Goal: Information Seeking & Learning: Learn about a topic

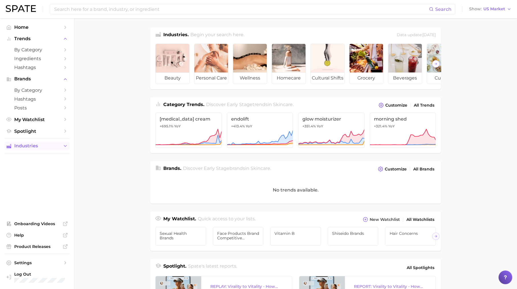
click at [67, 147] on icon "Sidebar" at bounding box center [65, 145] width 5 height 5
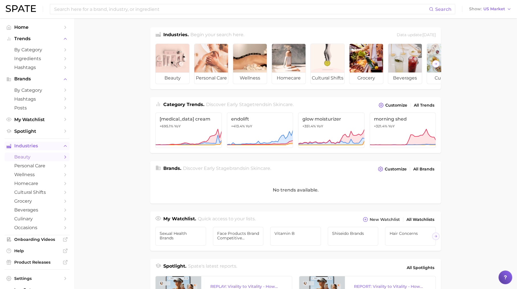
click at [40, 159] on span "beauty" at bounding box center [37, 156] width 46 height 5
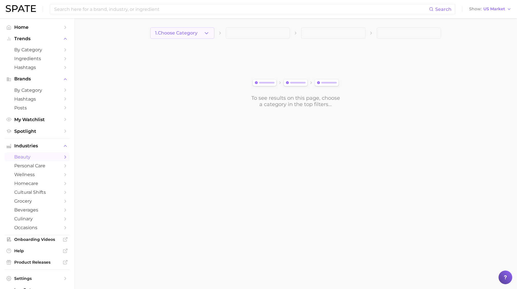
click at [173, 32] on span "1. Choose Category" at bounding box center [176, 32] width 42 height 5
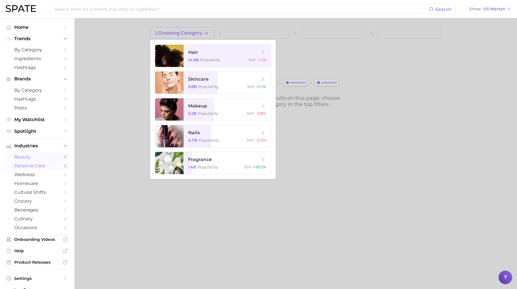
click at [56, 168] on span "personal care" at bounding box center [37, 165] width 46 height 5
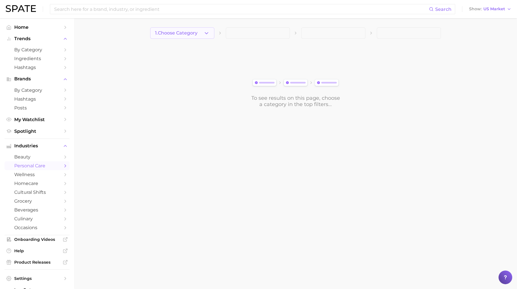
click at [179, 38] on button "1. Choose Category" at bounding box center [182, 32] width 64 height 11
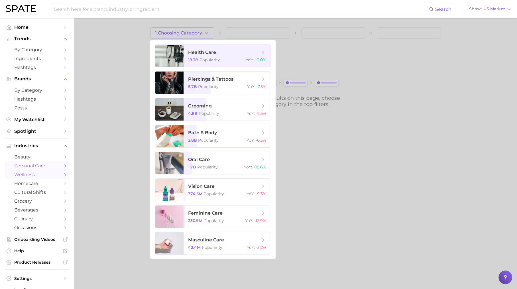
click at [48, 177] on span "wellness" at bounding box center [37, 174] width 46 height 5
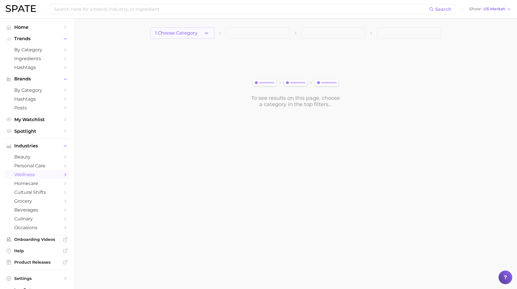
click at [192, 33] on span "1. Choose Category" at bounding box center [176, 32] width 42 height 5
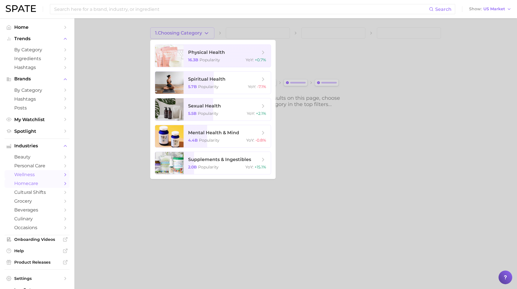
click at [49, 185] on span "homecare" at bounding box center [37, 183] width 46 height 5
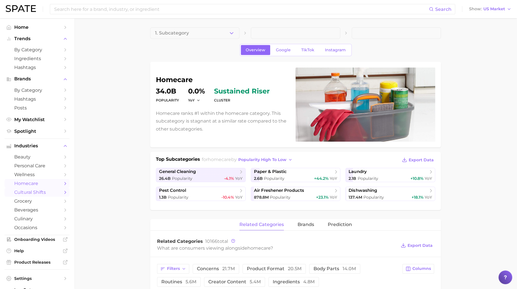
click at [58, 192] on span "cultural shifts" at bounding box center [37, 191] width 46 height 5
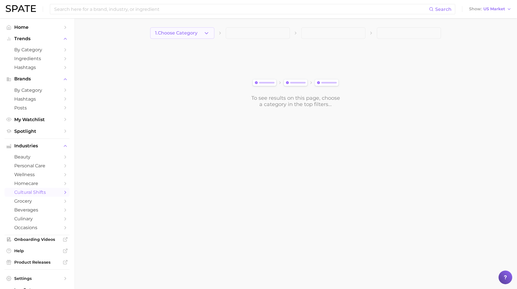
click at [198, 32] on button "1. Choose Category" at bounding box center [182, 32] width 64 height 11
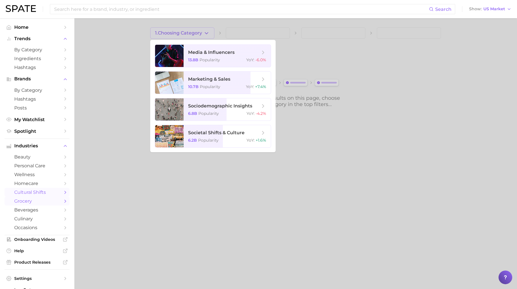
click at [64, 205] on link "grocery" at bounding box center [37, 200] width 65 height 9
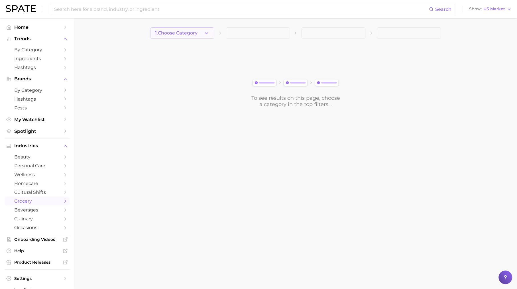
click at [197, 35] on span "1. Choose Category" at bounding box center [176, 32] width 42 height 5
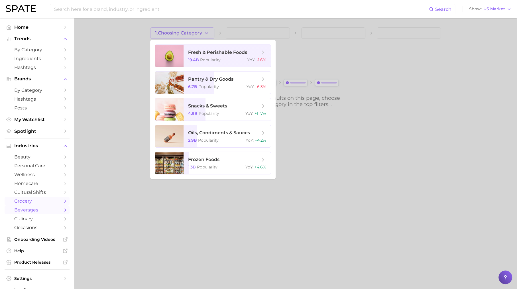
click at [62, 210] on link "beverages" at bounding box center [37, 209] width 65 height 9
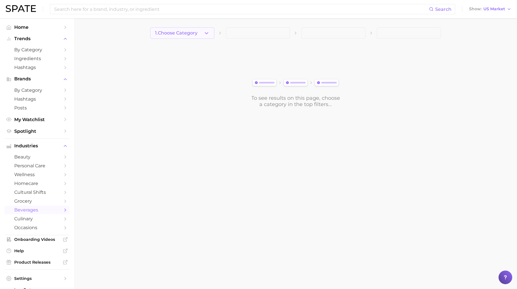
click at [173, 38] on button "1. Choose Category" at bounding box center [182, 32] width 64 height 11
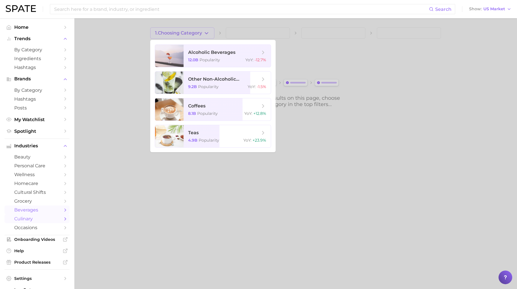
click at [60, 220] on span "culinary" at bounding box center [37, 218] width 46 height 5
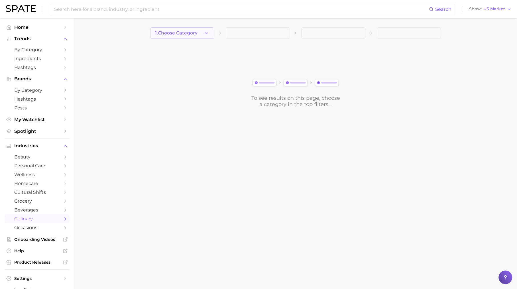
click at [188, 35] on span "1. Choose Category" at bounding box center [176, 32] width 42 height 5
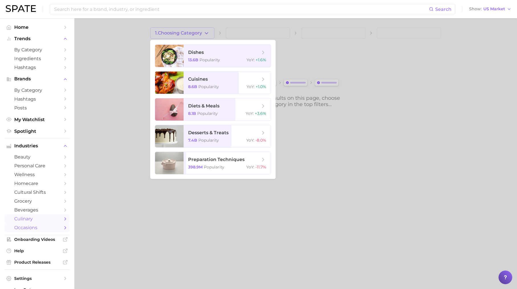
click at [42, 228] on span "occasions" at bounding box center [37, 227] width 46 height 5
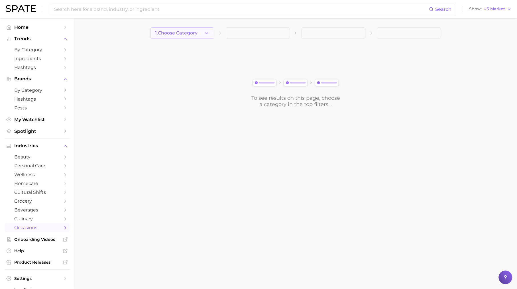
click at [173, 29] on button "1. Choose Category" at bounding box center [182, 32] width 64 height 11
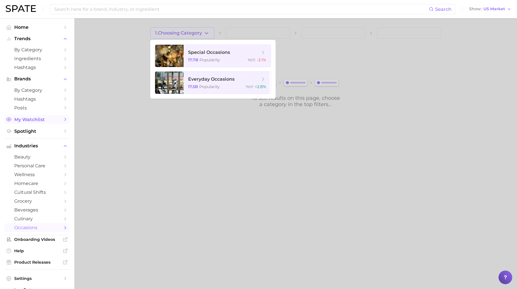
click at [56, 122] on span "My Watchlist" at bounding box center [37, 119] width 46 height 5
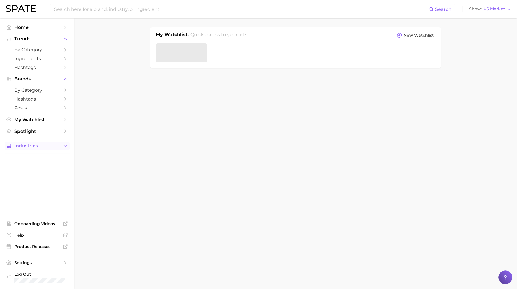
click at [51, 148] on span "Industries" at bounding box center [37, 145] width 46 height 5
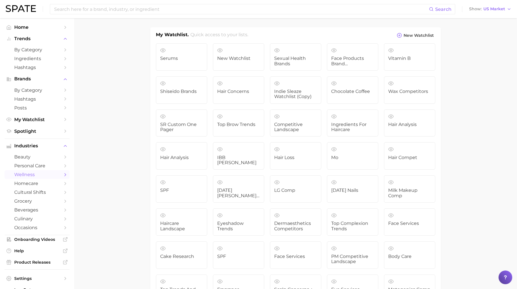
click at [44, 177] on span "wellness" at bounding box center [37, 174] width 46 height 5
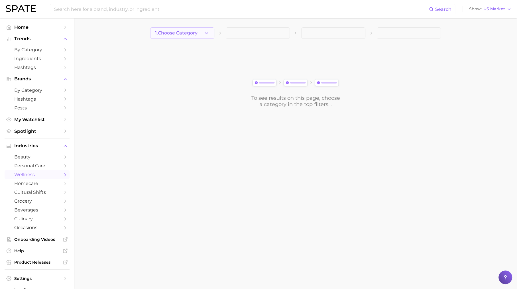
click at [183, 33] on span "1. Choose Category" at bounding box center [176, 32] width 42 height 5
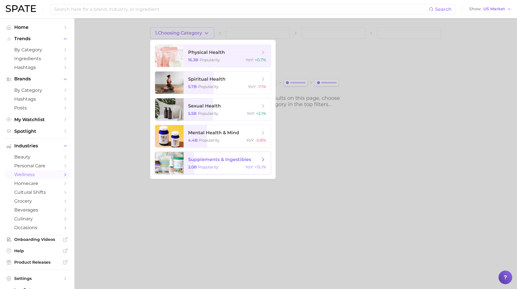
click at [205, 163] on span "supplements & ingestibles 2.0b Popularity YoY : +15.1%" at bounding box center [226, 163] width 87 height 22
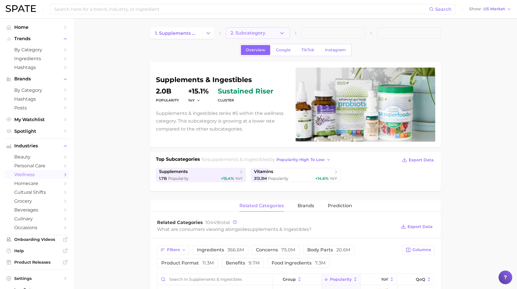
click at [234, 35] on span "2. Subcategory" at bounding box center [247, 32] width 35 height 5
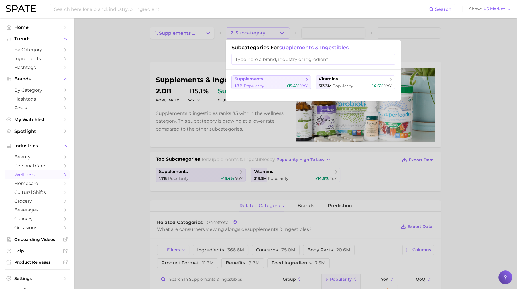
click at [267, 85] on div "1.7b Popularity +15.4% YoY" at bounding box center [270, 85] width 73 height 5
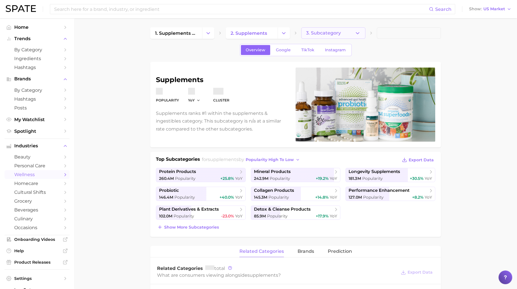
click at [310, 32] on span "3. Subcategory" at bounding box center [323, 32] width 35 height 5
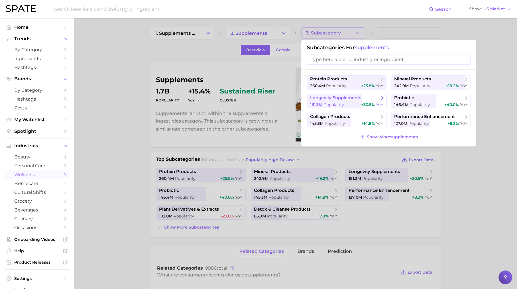
click at [361, 97] on span "longevity supplements" at bounding box center [335, 97] width 51 height 5
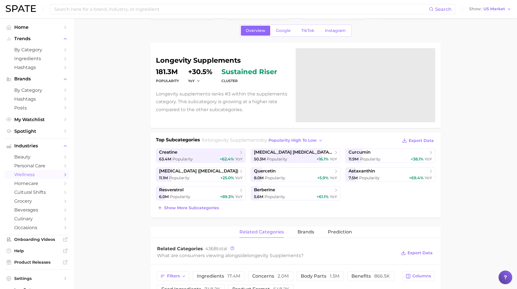
scroll to position [19, 0]
click at [276, 32] on span "Google" at bounding box center [283, 30] width 15 height 5
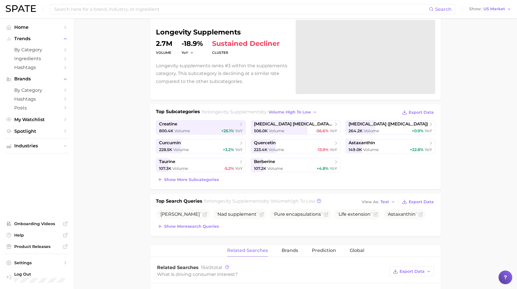
scroll to position [47, 0]
click at [289, 114] on button "volume high to low" at bounding box center [293, 112] width 52 height 8
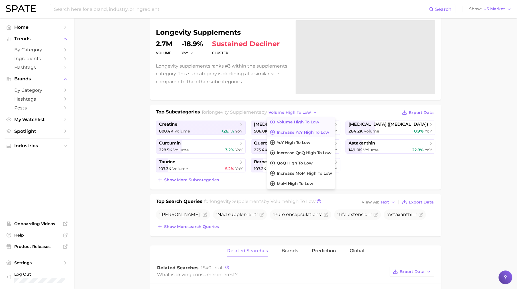
click at [288, 134] on button "increase YoY high to low" at bounding box center [301, 132] width 68 height 10
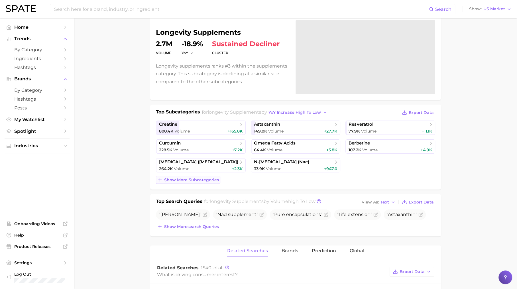
click at [206, 177] on span "Show more subcategories" at bounding box center [191, 179] width 55 height 5
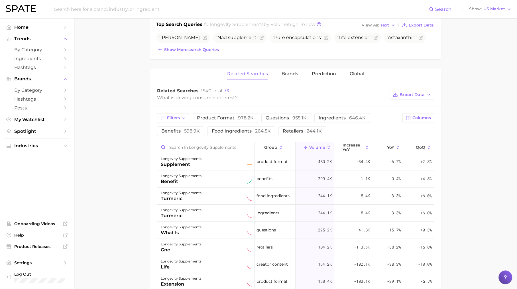
scroll to position [320, 0]
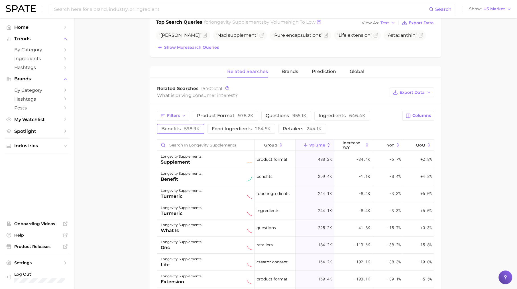
click at [195, 129] on span "598.9k" at bounding box center [192, 128] width 16 height 5
click at [360, 143] on span "increase YoY" at bounding box center [352, 144] width 21 height 9
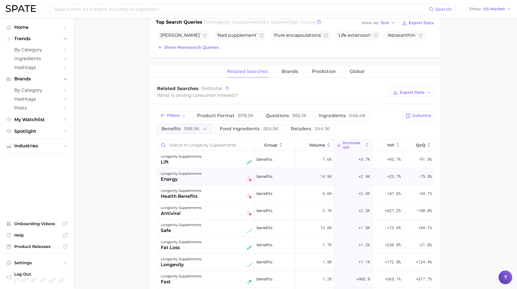
click at [196, 170] on div "longevity supplements" at bounding box center [181, 173] width 41 height 7
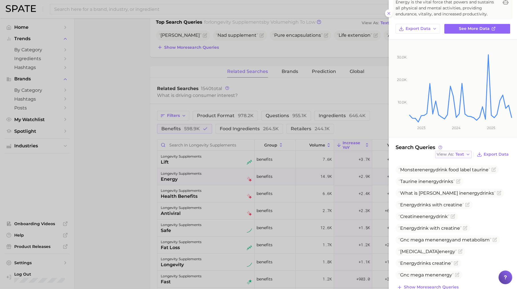
scroll to position [38, 0]
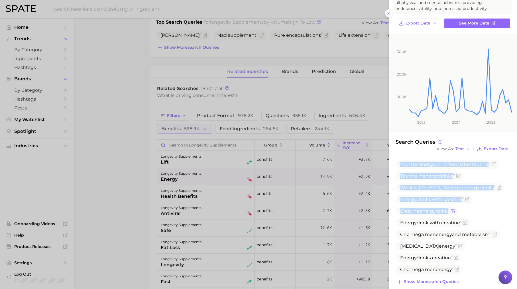
drag, startPoint x: 399, startPoint y: 163, endPoint x: 452, endPoint y: 208, distance: 69.7
click at [453, 208] on ul "Monster energy drink food label taurine Taurine in energy drinks What is taurin…" at bounding box center [452, 217] width 114 height 114
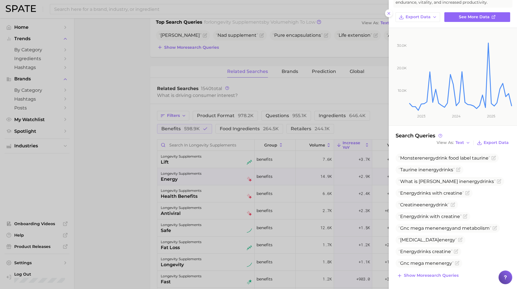
click at [236, 199] on div at bounding box center [258, 144] width 517 height 289
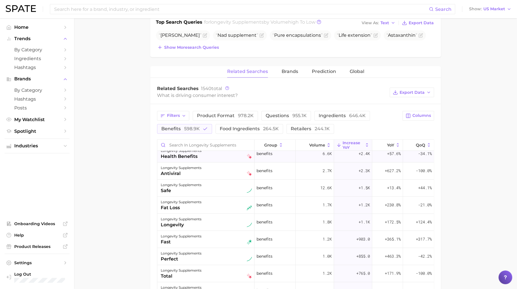
scroll to position [39, 0]
click at [203, 201] on div "longevity supplements fat loss" at bounding box center [206, 205] width 91 height 13
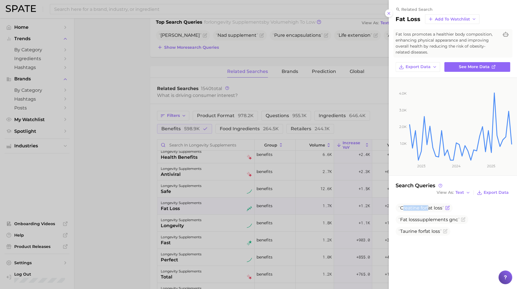
drag, startPoint x: 402, startPoint y: 208, endPoint x: 429, endPoint y: 207, distance: 26.5
click at [429, 207] on span "Creatine for fat loss" at bounding box center [421, 207] width 46 height 5
click at [294, 83] on div at bounding box center [258, 144] width 517 height 289
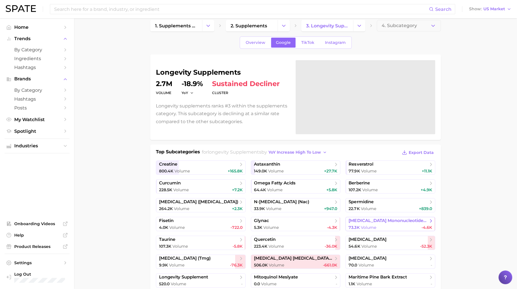
scroll to position [0, 0]
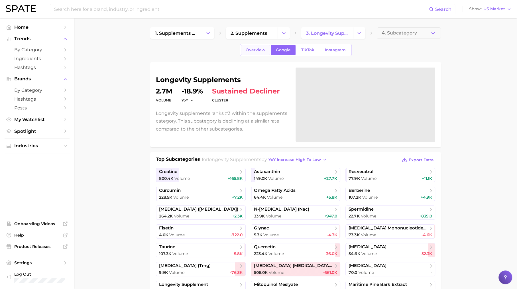
click at [256, 48] on span "Overview" at bounding box center [255, 50] width 20 height 5
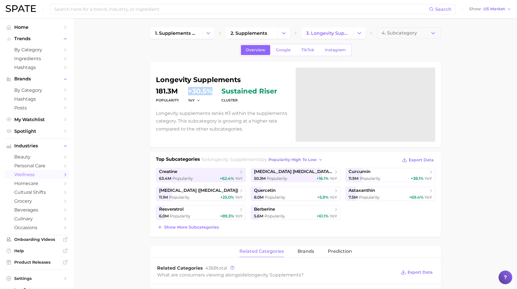
drag, startPoint x: 188, startPoint y: 91, endPoint x: 209, endPoint y: 93, distance: 20.9
click at [209, 93] on dd "+30.5%" at bounding box center [200, 91] width 24 height 7
click at [281, 49] on span "Google" at bounding box center [283, 50] width 15 height 5
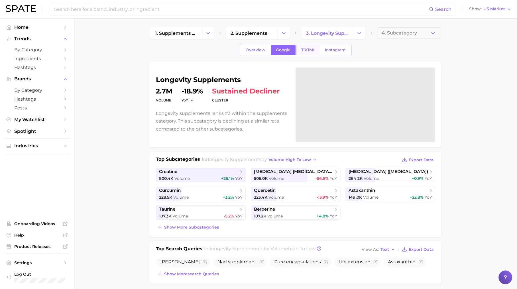
click at [303, 48] on span "TikTok" at bounding box center [307, 50] width 13 height 5
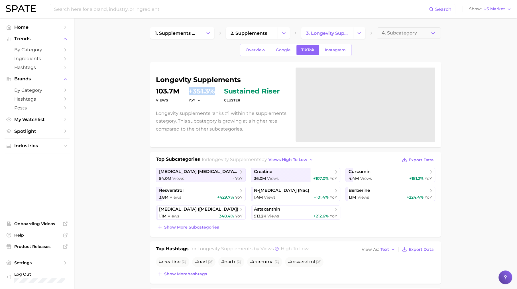
drag, startPoint x: 187, startPoint y: 88, endPoint x: 215, endPoint y: 94, distance: 29.2
click at [215, 94] on dl "Views 103.7m YoY +351.3% cluster sustained riser" at bounding box center [222, 96] width 133 height 16
click at [343, 52] on span "Instagram" at bounding box center [335, 50] width 21 height 5
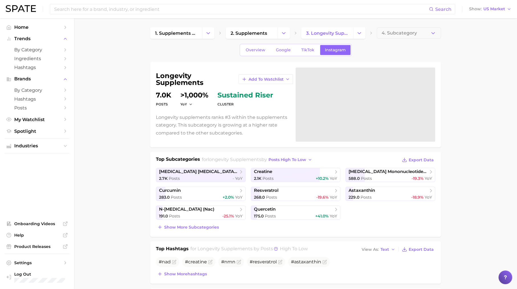
drag, startPoint x: 179, startPoint y: 93, endPoint x: 198, endPoint y: 104, distance: 21.7
click at [198, 104] on dl "Posts 7.0k YoY >1,000% cluster sustained riser" at bounding box center [222, 100] width 133 height 16
click at [283, 51] on span "Google" at bounding box center [283, 50] width 15 height 5
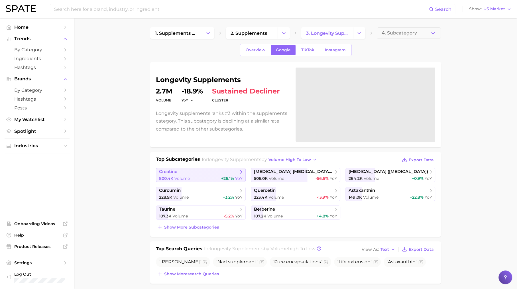
click at [197, 176] on div "800.4k Volume +26.1% YoY" at bounding box center [200, 178] width 83 height 5
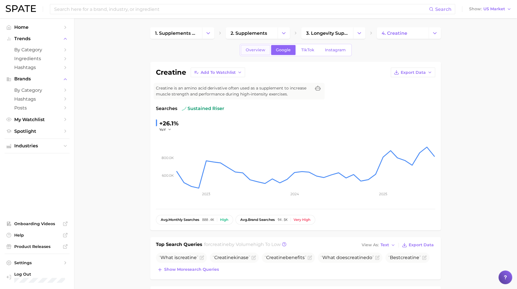
click at [256, 51] on span "Overview" at bounding box center [255, 50] width 20 height 5
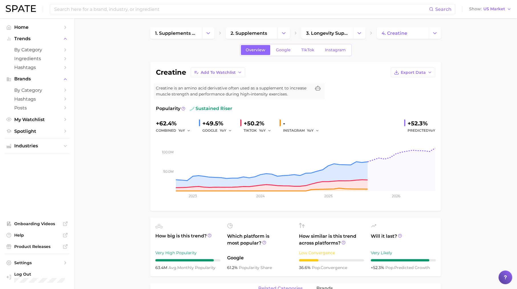
drag, startPoint x: 409, startPoint y: 123, endPoint x: 429, endPoint y: 131, distance: 21.4
click at [429, 131] on div "+52.3% Predicted YoY" at bounding box center [419, 126] width 31 height 15
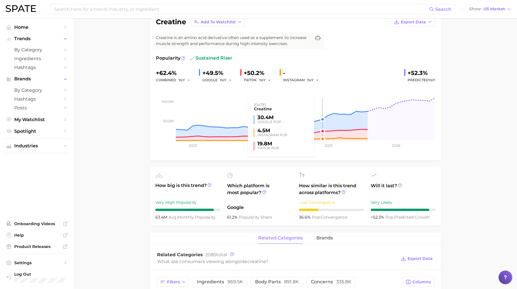
scroll to position [50, 0]
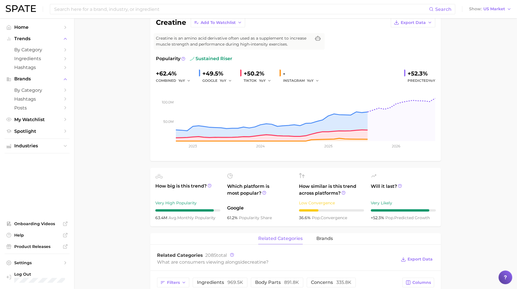
click at [332, 237] on div "related categories brands" at bounding box center [295, 238] width 290 height 11
click at [328, 237] on span "brands" at bounding box center [324, 238] width 17 height 5
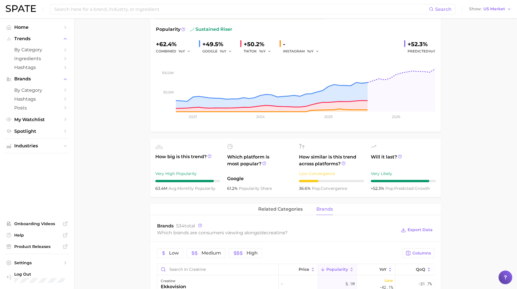
scroll to position [0, 0]
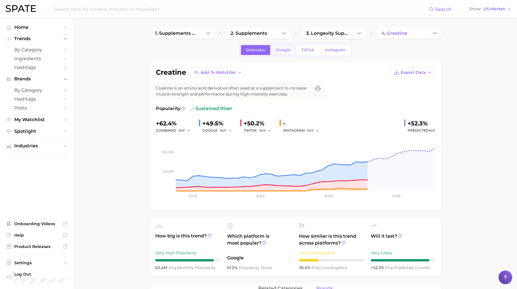
click at [286, 48] on span "Google" at bounding box center [283, 50] width 15 height 5
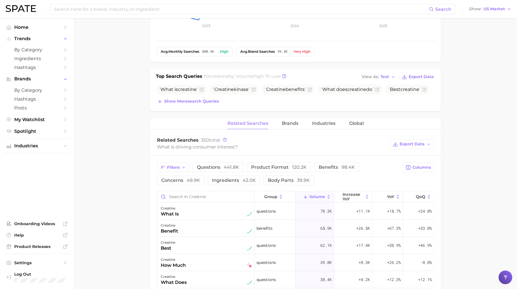
scroll to position [183, 0]
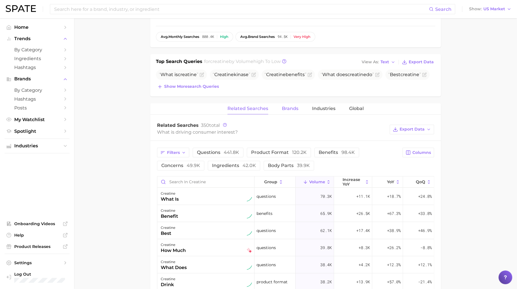
click at [285, 106] on span "Brands" at bounding box center [290, 108] width 17 height 5
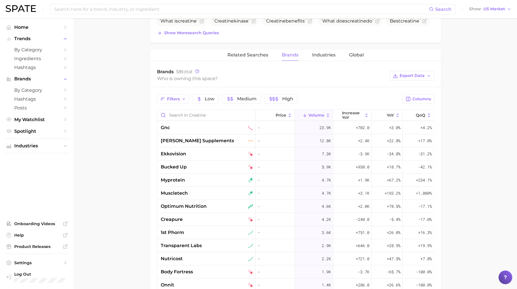
scroll to position [239, 0]
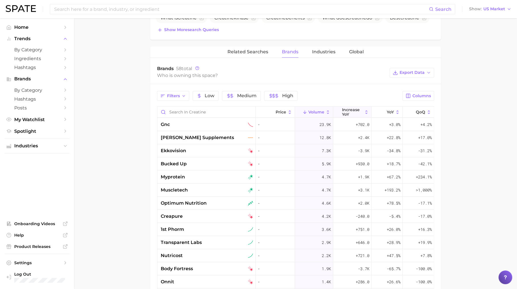
click at [355, 113] on span "increase YoY" at bounding box center [352, 111] width 21 height 9
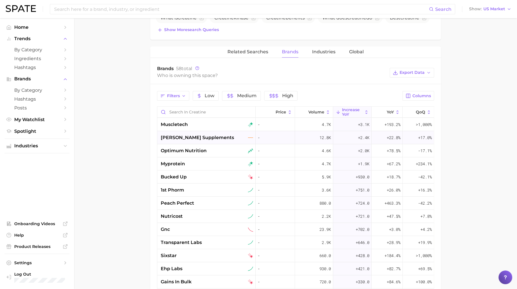
click at [171, 132] on div "[PERSON_NAME] supplements" at bounding box center [206, 137] width 98 height 13
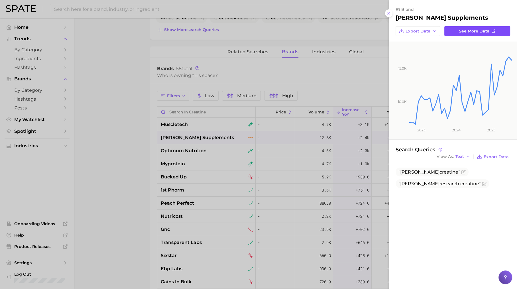
click at [488, 31] on span "See more data" at bounding box center [473, 31] width 31 height 5
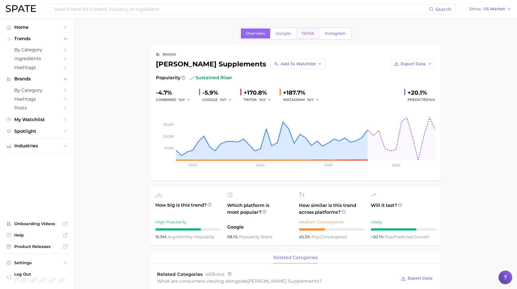
click at [306, 36] on link "TikTok" at bounding box center [307, 33] width 23 height 10
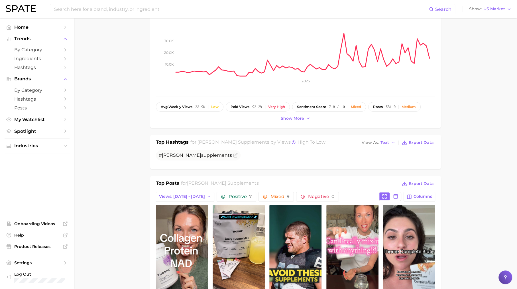
scroll to position [102, 0]
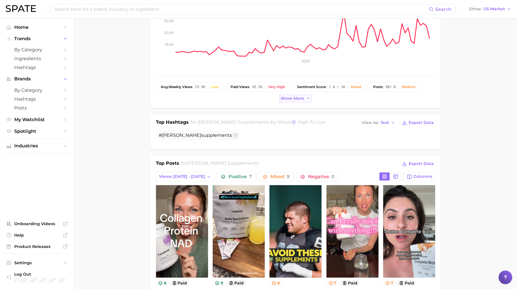
click at [296, 99] on span "Show more" at bounding box center [291, 98] width 23 height 5
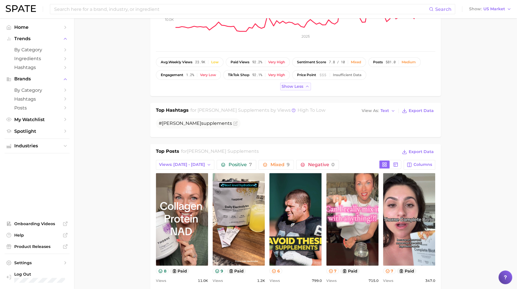
scroll to position [127, 0]
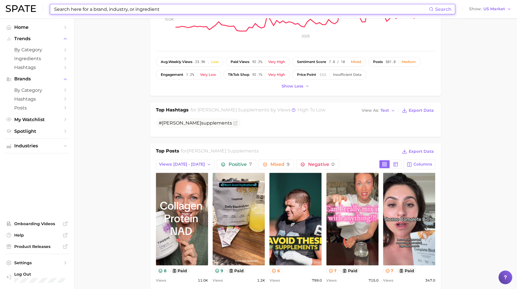
click at [145, 7] on input at bounding box center [241, 9] width 375 height 10
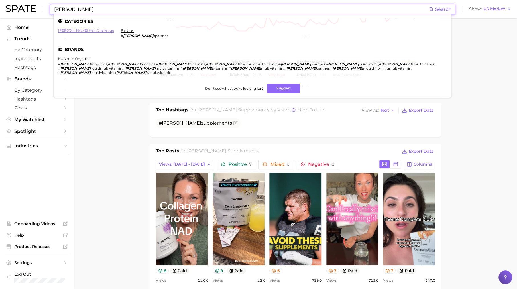
type input "[PERSON_NAME]"
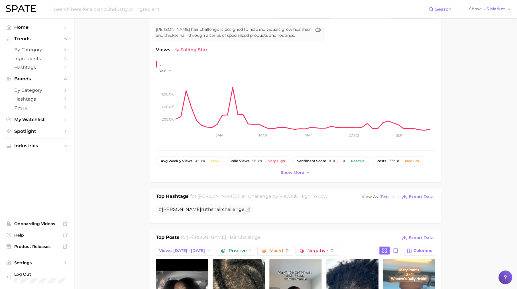
scroll to position [58, 0]
click at [285, 171] on span "Show more" at bounding box center [291, 172] width 23 height 5
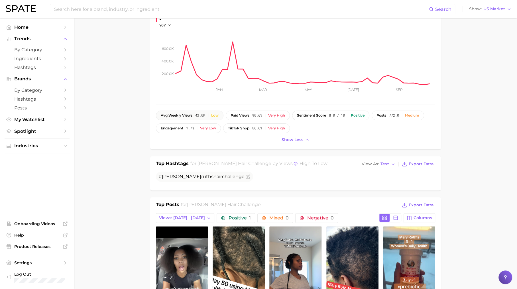
scroll to position [0, 0]
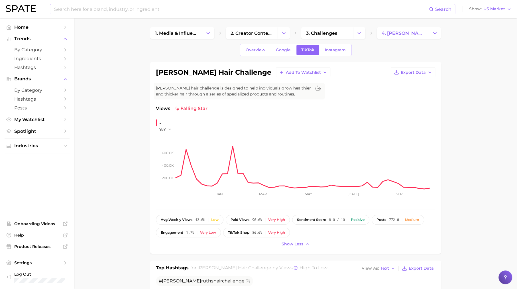
click at [131, 8] on input at bounding box center [241, 9] width 375 height 10
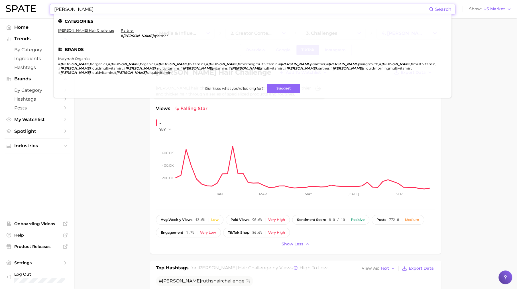
type input "[PERSON_NAME]"
click at [66, 63] on em "[PERSON_NAME]" at bounding box center [75, 64] width 30 height 4
click at [77, 58] on link "maryruth organics" at bounding box center [74, 58] width 32 height 4
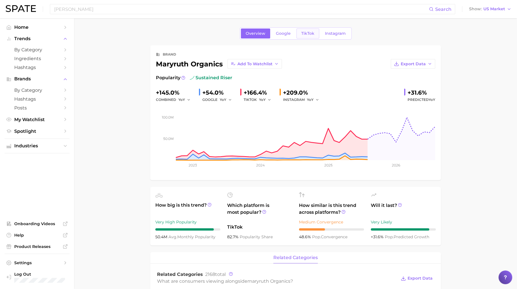
click at [314, 32] on link "TikTok" at bounding box center [307, 33] width 23 height 10
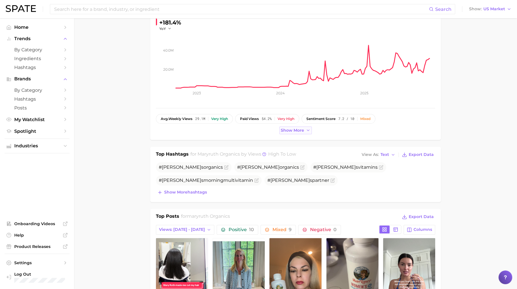
click at [286, 130] on span "Show more" at bounding box center [291, 130] width 23 height 5
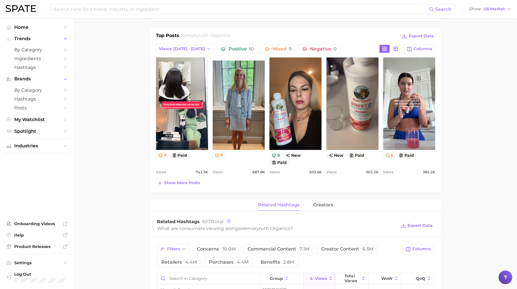
scroll to position [274, 0]
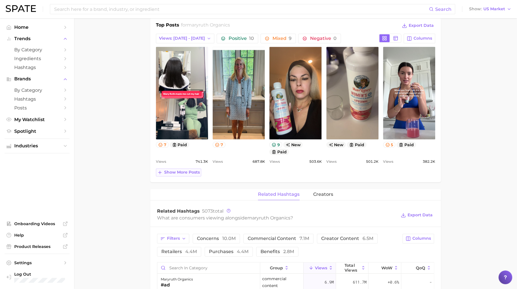
click at [191, 170] on span "Show more posts" at bounding box center [182, 172] width 36 height 5
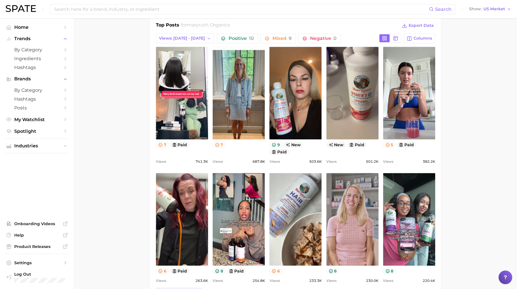
scroll to position [0, 0]
click at [159, 143] on icon at bounding box center [160, 144] width 5 height 5
click at [159, 144] on icon at bounding box center [160, 144] width 5 height 5
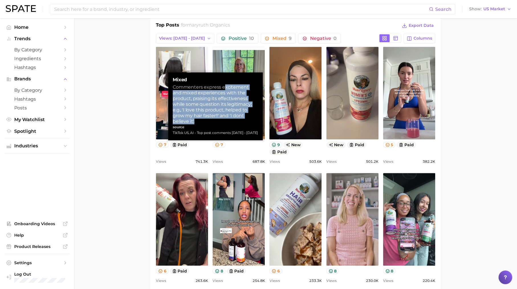
drag, startPoint x: 223, startPoint y: 87, endPoint x: 239, endPoint y: 112, distance: 30.7
click at [239, 112] on div "Commenters express excitement and mixed experiences with the product, praising …" at bounding box center [215, 104] width 85 height 40
click at [212, 110] on div "Commenters express excitement and mixed experiences with the product, praising …" at bounding box center [215, 104] width 85 height 40
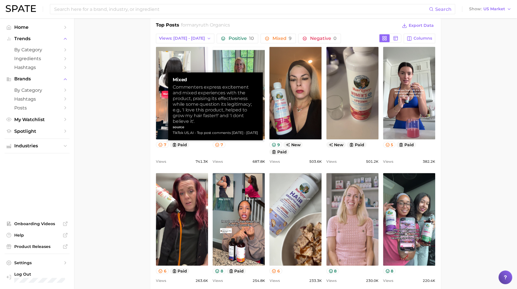
click at [140, 128] on main "Overview Google TikTok Instagram brand [PERSON_NAME] organics Add to Watchlist …" at bounding box center [295, 224] width 442 height 961
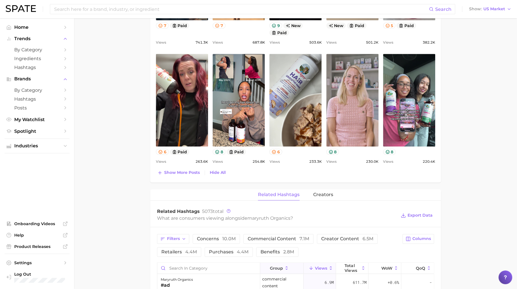
scroll to position [329, 0]
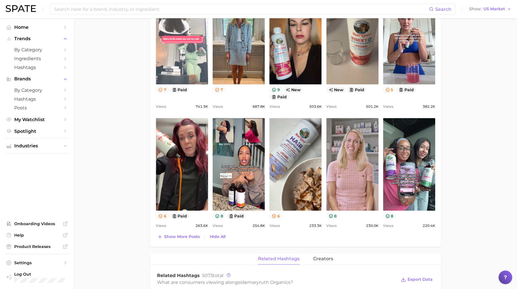
click at [189, 67] on link "view post on TikTok" at bounding box center [182, 38] width 52 height 93
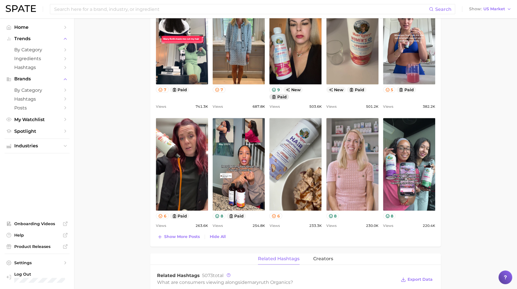
click at [278, 96] on button "paid" at bounding box center [279, 97] width 20 height 6
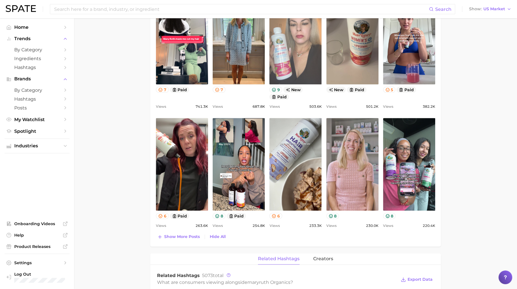
click at [286, 61] on link "view post on TikTok" at bounding box center [295, 38] width 52 height 93
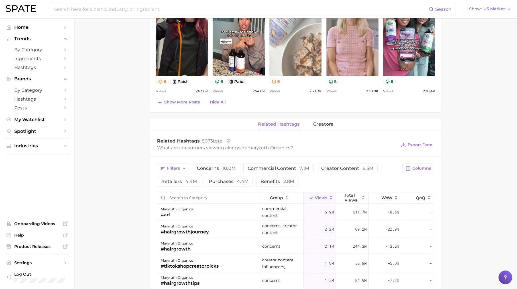
scroll to position [478, 0]
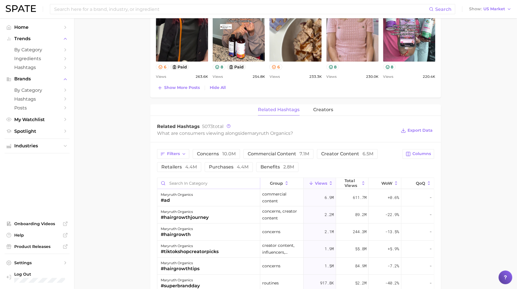
click at [181, 183] on input "Search in category" at bounding box center [208, 183] width 103 height 11
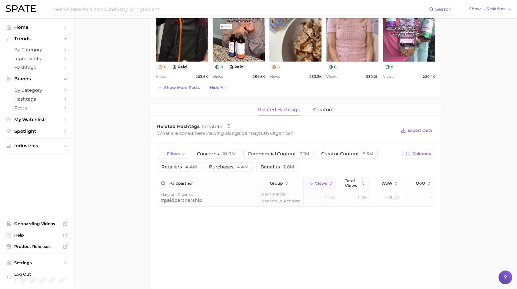
type input "paidpartner"
click at [201, 193] on div "maryruth organics" at bounding box center [182, 194] width 42 height 7
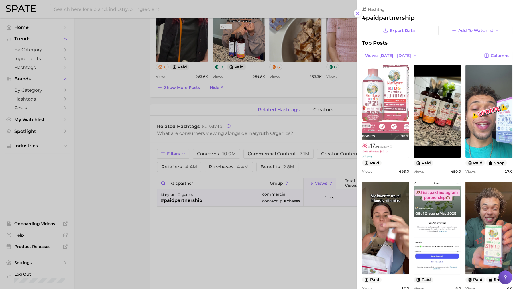
scroll to position [0, 0]
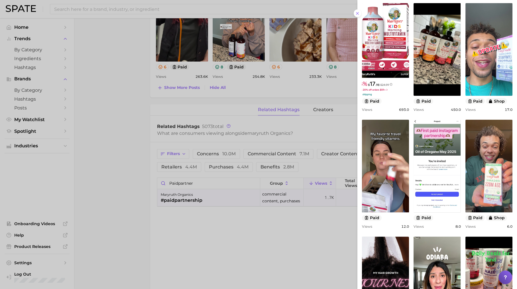
click at [206, 258] on div at bounding box center [258, 144] width 517 height 289
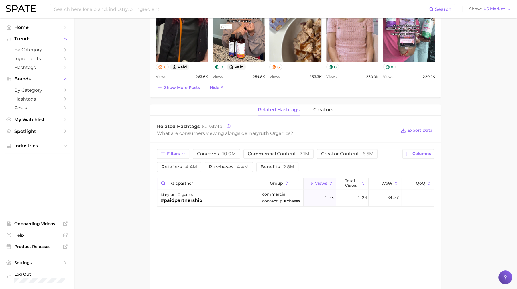
click at [254, 180] on input "paidpartner" at bounding box center [208, 183] width 103 height 11
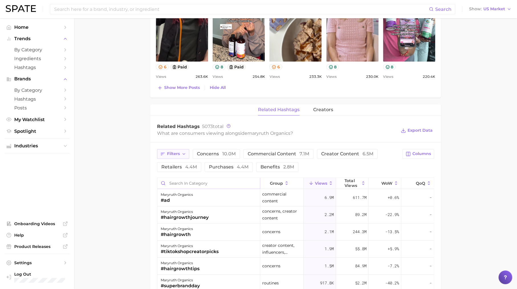
click at [170, 151] on span "Filters" at bounding box center [173, 153] width 13 height 5
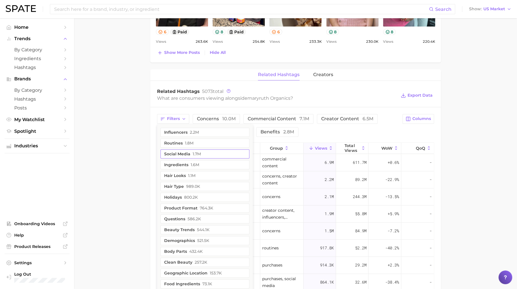
scroll to position [514, 0]
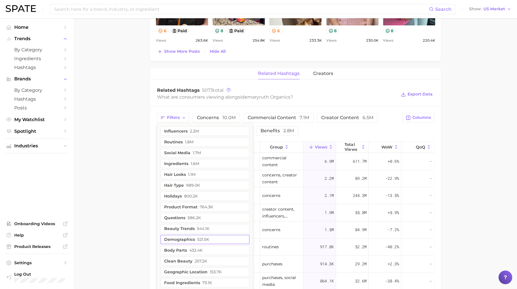
click at [203, 237] on span "521.5k" at bounding box center [203, 239] width 12 height 5
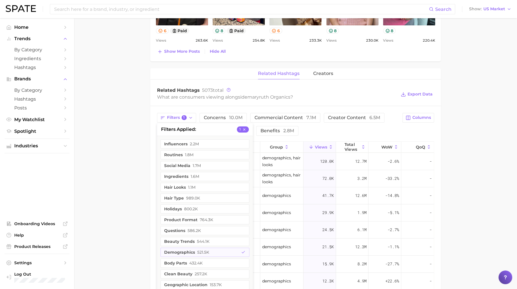
click at [347, 91] on div "Related Hashtags 5073 total" at bounding box center [276, 90] width 239 height 6
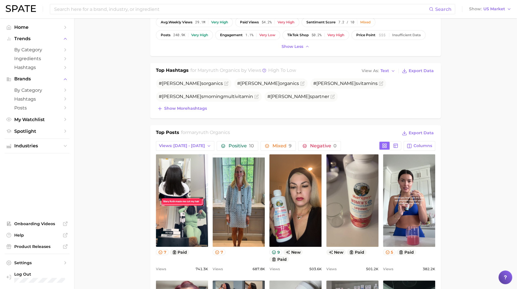
scroll to position [0, 0]
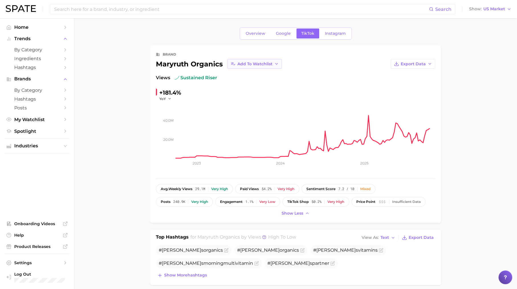
click at [264, 65] on span "Add to Watchlist" at bounding box center [254, 64] width 35 height 5
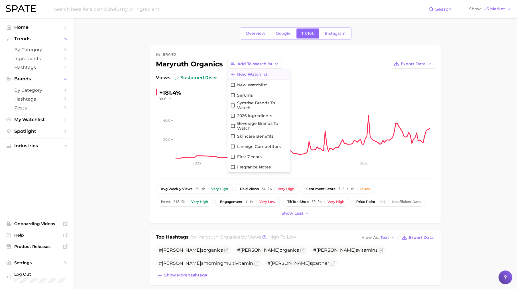
click at [259, 75] on span "New Watchlist" at bounding box center [252, 74] width 30 height 5
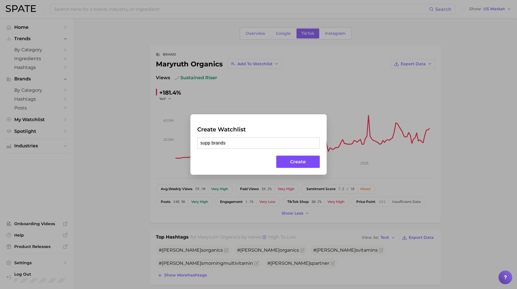
type input "supp brands"
click at [296, 162] on button "Create" at bounding box center [298, 161] width 44 height 12
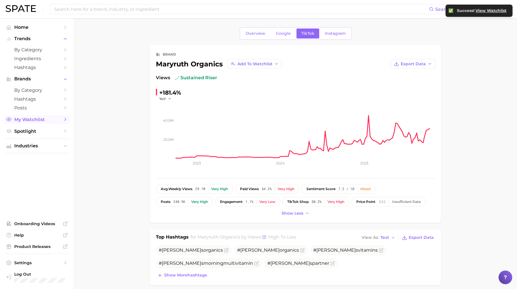
click at [43, 120] on span "My Watchlist" at bounding box center [37, 119] width 46 height 5
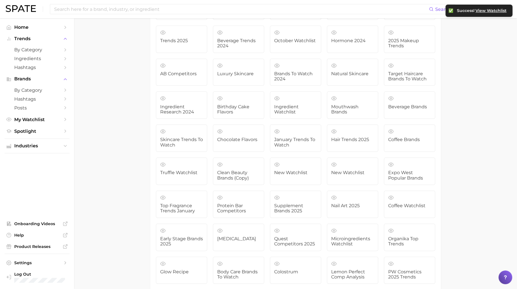
scroll to position [1690, 0]
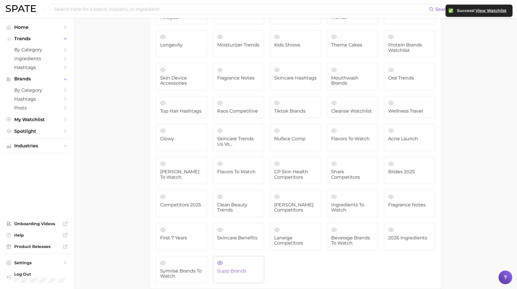
click at [231, 256] on link "supp brands" at bounding box center [238, 269] width 51 height 27
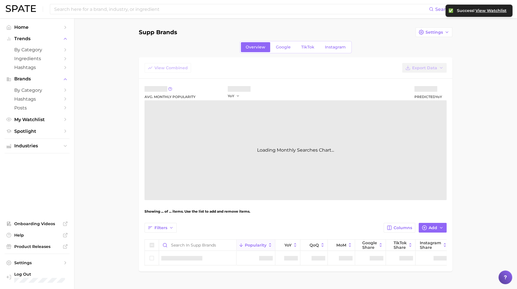
scroll to position [24, 0]
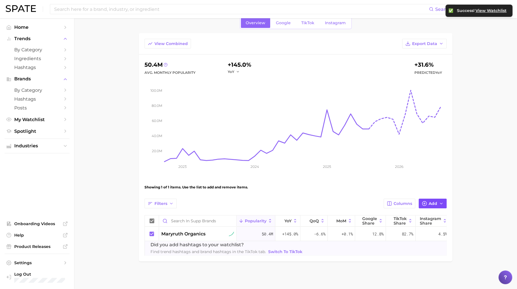
click at [426, 199] on button "Add" at bounding box center [432, 203] width 28 height 10
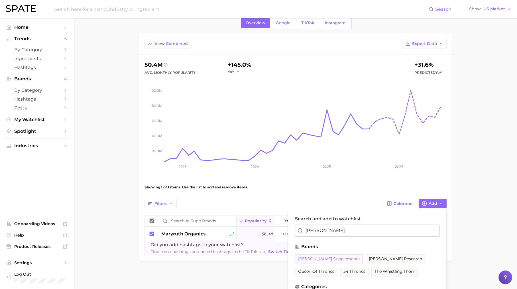
click at [319, 261] on button "[PERSON_NAME] supplements" at bounding box center [329, 259] width 68 height 10
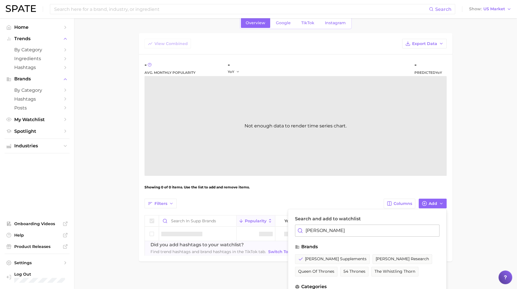
click at [326, 228] on input "[PERSON_NAME]" at bounding box center [367, 230] width 144 height 12
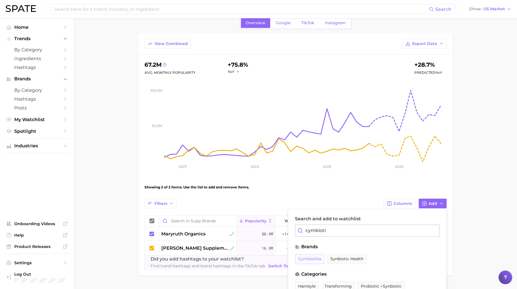
type input "cymbioti"
click at [313, 256] on span "cymbiotika" at bounding box center [309, 258] width 23 height 5
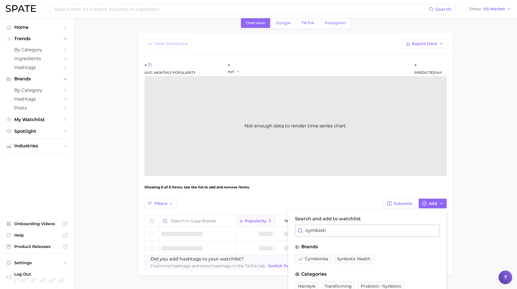
click at [334, 231] on input "cymbioti" at bounding box center [367, 230] width 144 height 12
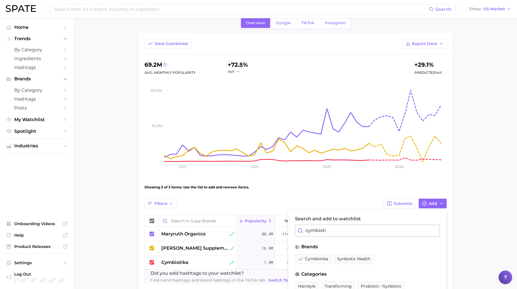
click at [455, 225] on main "supp brands Settings Overview Google TikTok Instagram View Combined Export Data…" at bounding box center [295, 156] width 442 height 324
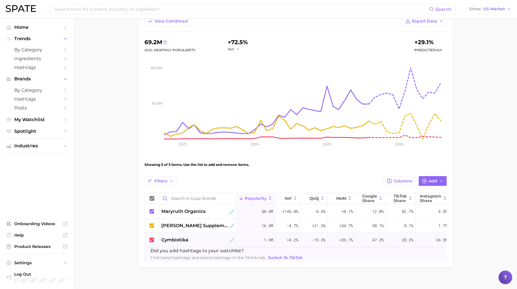
scroll to position [34, 0]
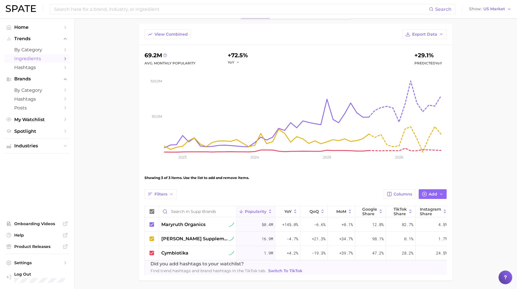
click at [67, 56] on icon "Sidebar" at bounding box center [65, 58] width 5 height 5
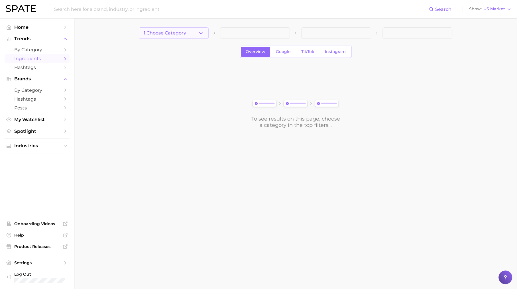
click at [196, 34] on button "1. Choose Category" at bounding box center [174, 32] width 70 height 11
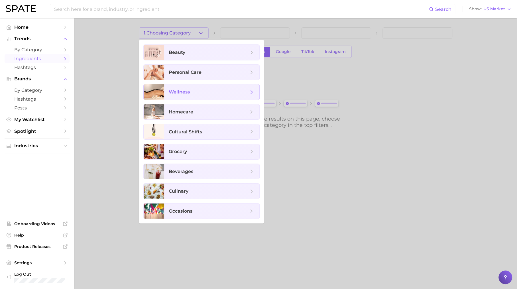
click at [197, 87] on span "wellness" at bounding box center [211, 91] width 95 height 15
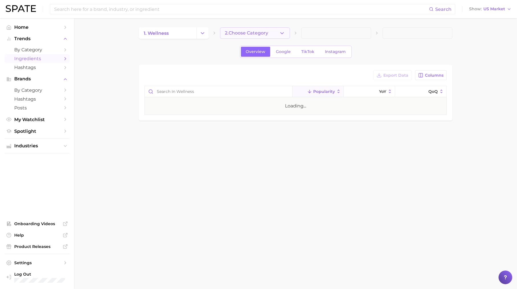
click at [250, 33] on span "2. Choose Category" at bounding box center [246, 32] width 43 height 5
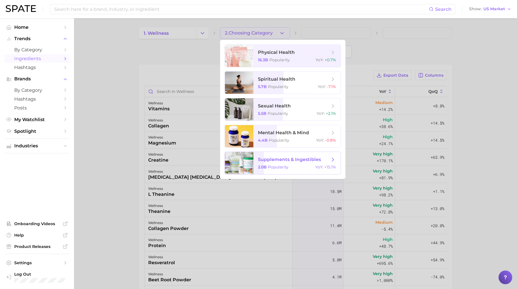
click at [279, 162] on span "supplements & ingestibles" at bounding box center [289, 159] width 63 height 5
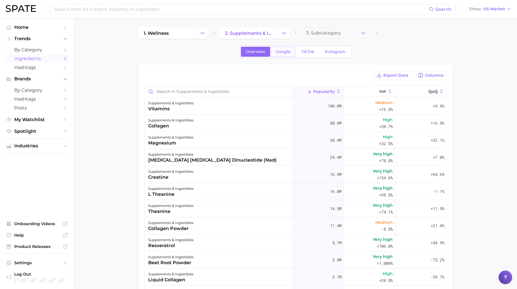
click at [287, 53] on span "Google" at bounding box center [283, 51] width 15 height 5
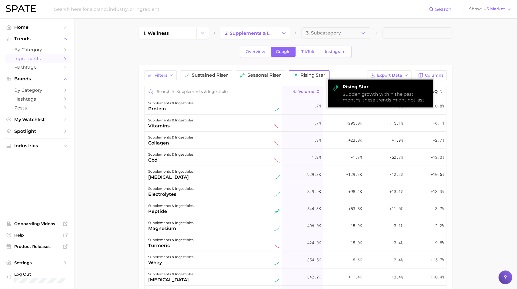
click at [308, 76] on span "rising star" at bounding box center [312, 75] width 25 height 5
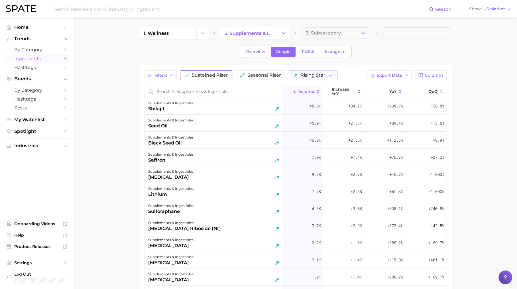
click at [206, 76] on span "sustained riser" at bounding box center [210, 75] width 36 height 5
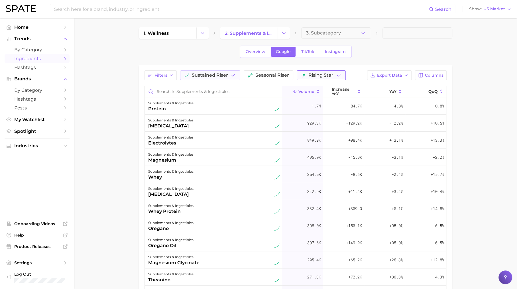
click at [310, 76] on span "rising star" at bounding box center [320, 75] width 25 height 5
click at [225, 102] on div "supplements & ingestibles protein" at bounding box center [213, 106] width 131 height 13
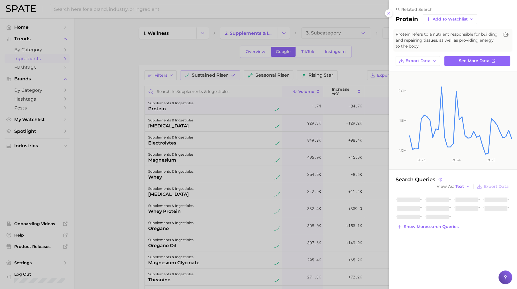
click at [225, 102] on div at bounding box center [258, 144] width 517 height 289
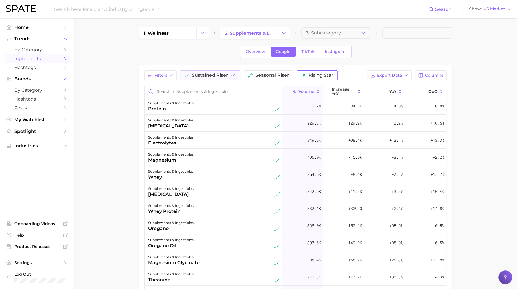
click at [308, 74] on span "rising star" at bounding box center [320, 75] width 25 height 5
click at [220, 73] on span "sustained riser" at bounding box center [210, 75] width 36 height 5
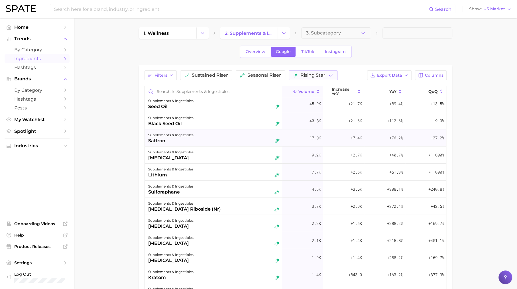
scroll to position [24, 0]
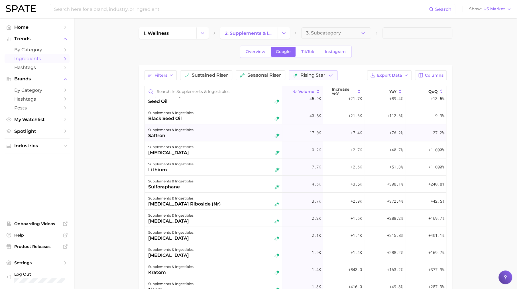
click at [302, 149] on div "9.2k" at bounding box center [302, 149] width 41 height 17
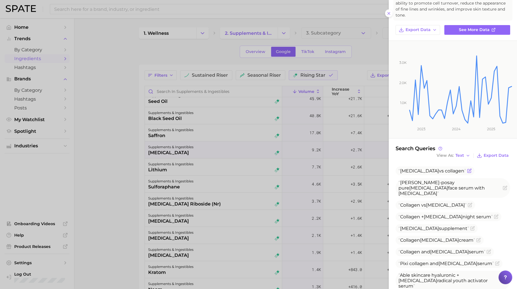
scroll to position [61, 0]
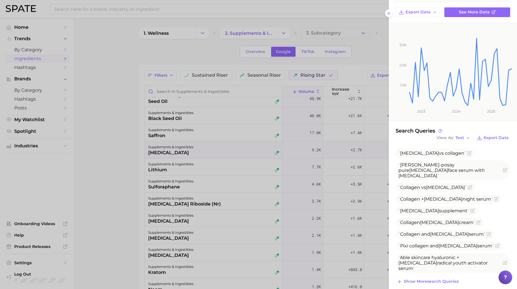
click at [301, 195] on div at bounding box center [258, 144] width 517 height 289
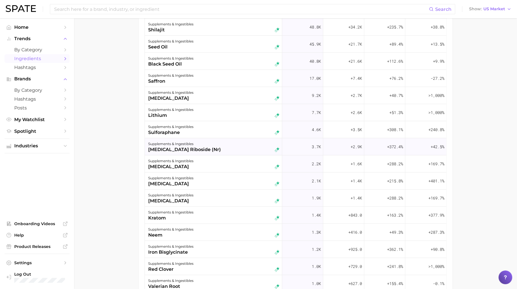
scroll to position [0, 0]
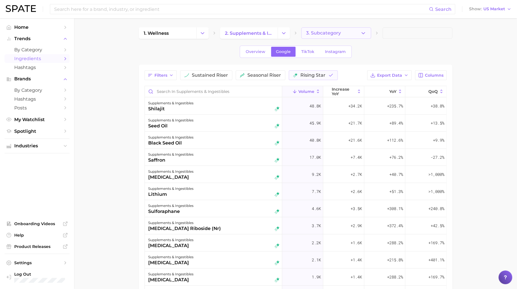
click at [335, 34] on span "3. Subcategory" at bounding box center [323, 32] width 35 height 5
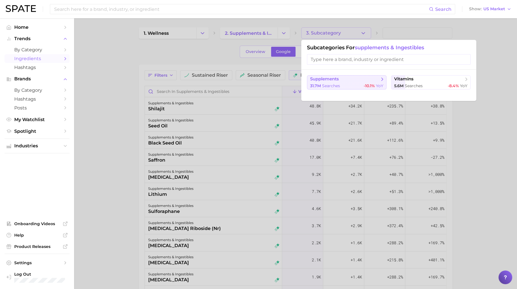
click at [356, 80] on span "supplements" at bounding box center [344, 79] width 69 height 6
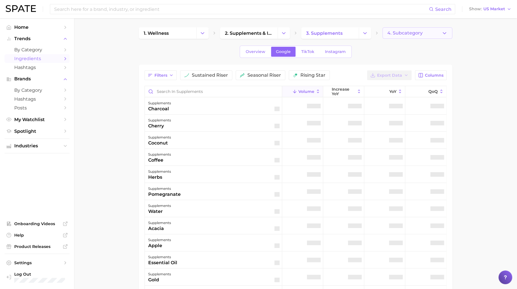
click at [393, 33] on span "4. Subcategory" at bounding box center [404, 32] width 35 height 5
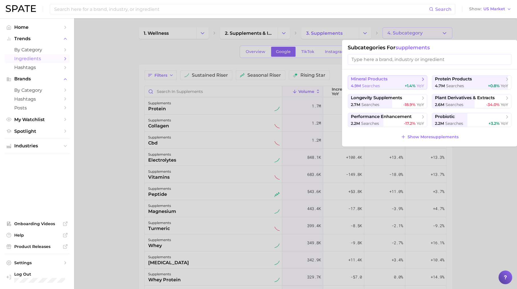
click at [408, 78] on span "mineral products" at bounding box center [385, 79] width 69 height 6
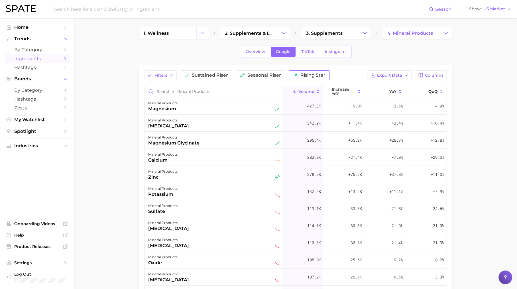
click at [296, 73] on button "rising star" at bounding box center [308, 75] width 41 height 10
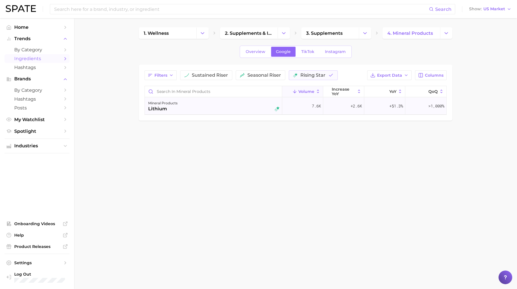
click at [214, 110] on div "mineral products lithium" at bounding box center [213, 106] width 131 height 13
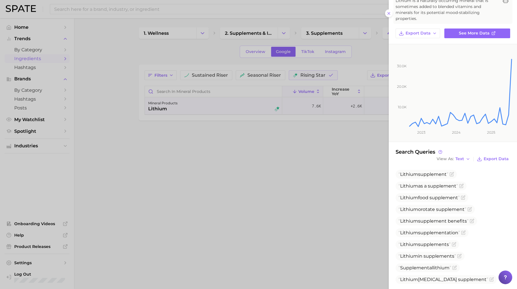
scroll to position [34, 0]
click at [339, 206] on div at bounding box center [258, 144] width 517 height 289
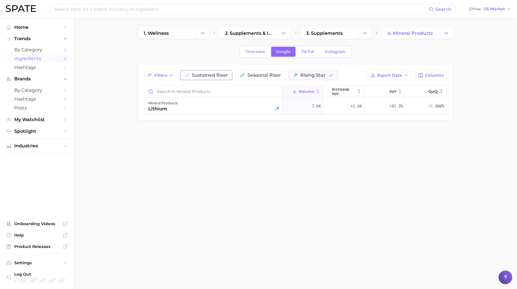
click at [198, 73] on span "sustained riser" at bounding box center [210, 75] width 36 height 5
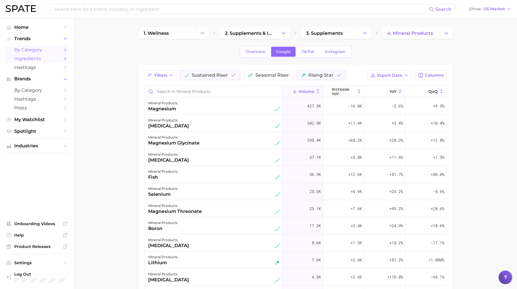
click at [64, 50] on icon "Sidebar" at bounding box center [65, 49] width 5 height 5
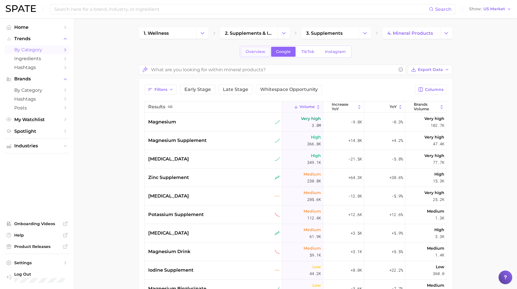
click at [252, 50] on span "Overview" at bounding box center [255, 51] width 20 height 5
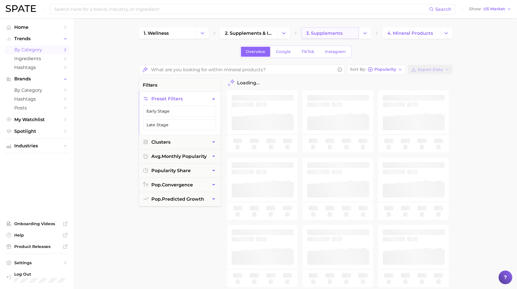
click at [333, 29] on link "3. supplements" at bounding box center [330, 32] width 58 height 11
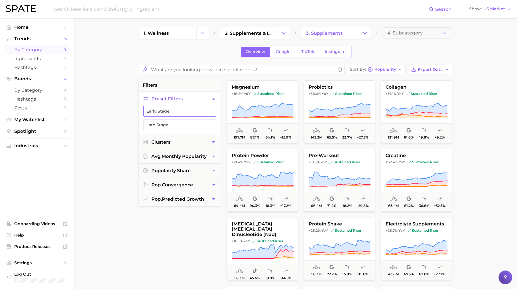
click at [202, 110] on button "Early Stage" at bounding box center [179, 111] width 73 height 11
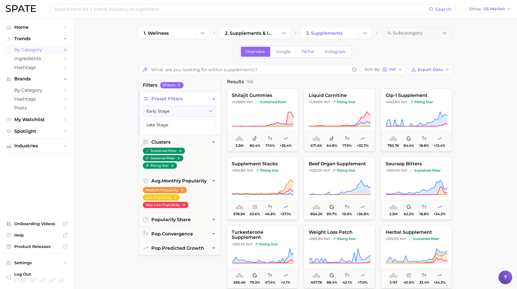
click at [40, 152] on ul "Industries" at bounding box center [37, 145] width 65 height 15
click at [46, 150] on button "Industries" at bounding box center [37, 146] width 65 height 9
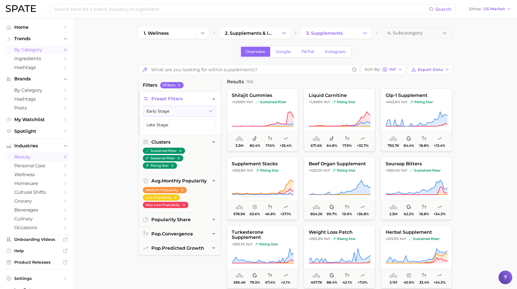
click at [50, 156] on span "beauty" at bounding box center [37, 156] width 46 height 5
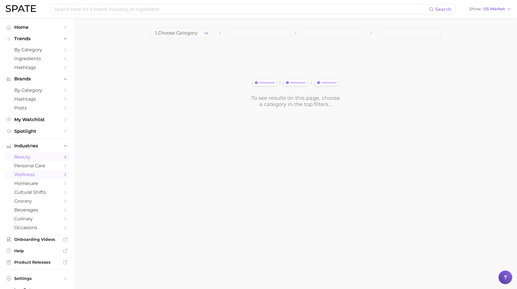
click at [40, 177] on span "wellness" at bounding box center [37, 174] width 46 height 5
click at [201, 38] on button "1. Choose Category" at bounding box center [182, 32] width 64 height 11
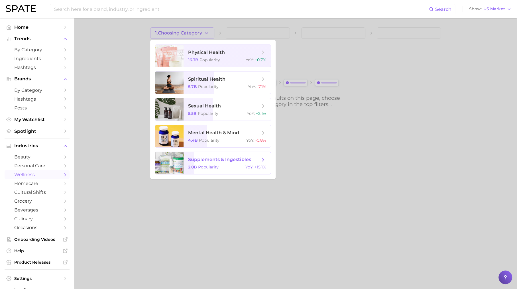
click at [212, 165] on span "Popularity" at bounding box center [208, 166] width 21 height 5
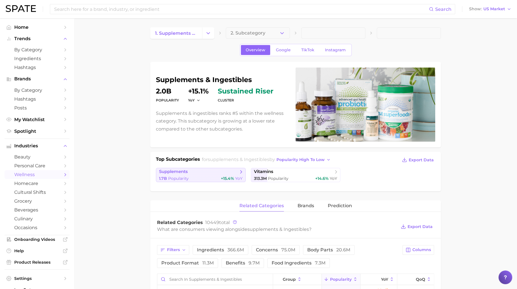
click at [229, 172] on span "supplements" at bounding box center [198, 172] width 79 height 6
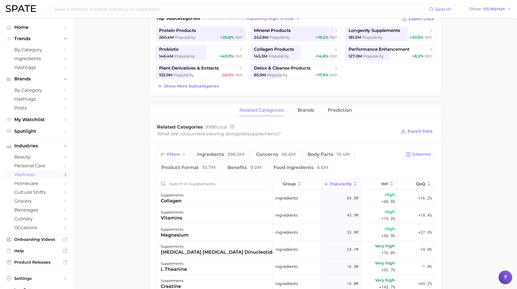
scroll to position [143, 0]
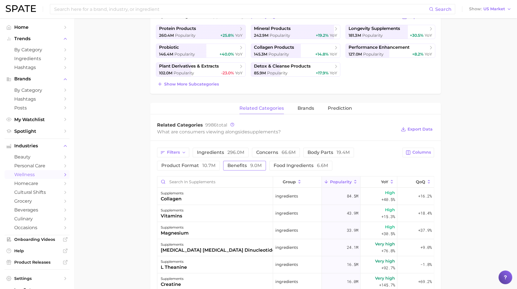
click at [238, 166] on span "benefits 9.0m" at bounding box center [244, 165] width 34 height 5
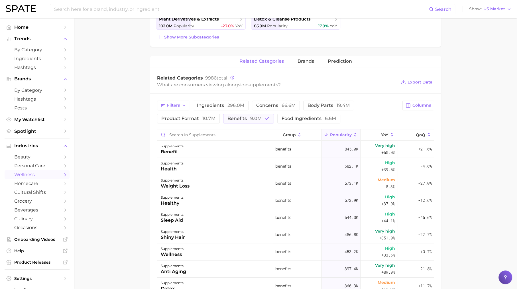
scroll to position [204, 0]
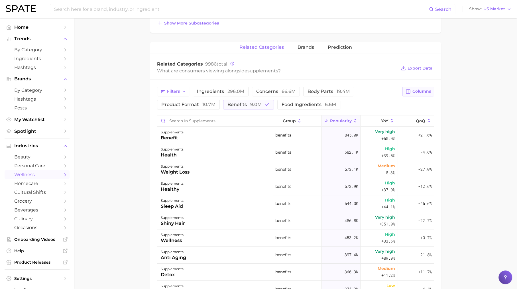
click at [424, 93] on button "Columns" at bounding box center [418, 92] width 32 height 10
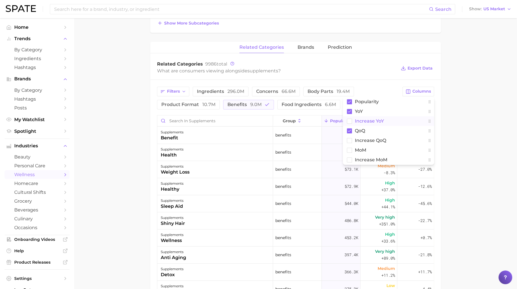
click at [396, 121] on button "Increase YoY" at bounding box center [388, 121] width 91 height 10
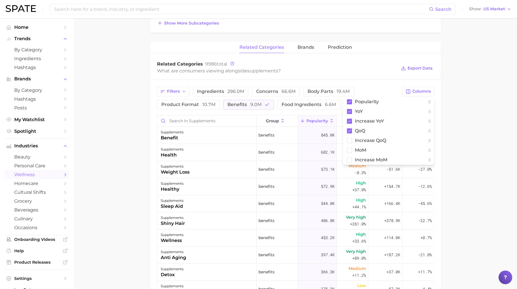
click at [468, 133] on main "1. supplements & ingestibles 2. supplements 3. Subcategory Overview Google TikT…" at bounding box center [295, 126] width 442 height 625
click at [394, 118] on button "Increase YoY" at bounding box center [385, 120] width 34 height 11
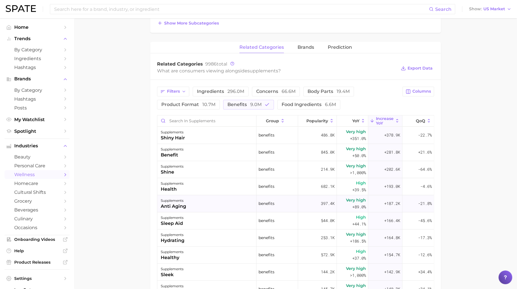
click at [186, 204] on div "supplements anti aging" at bounding box center [206, 203] width 99 height 17
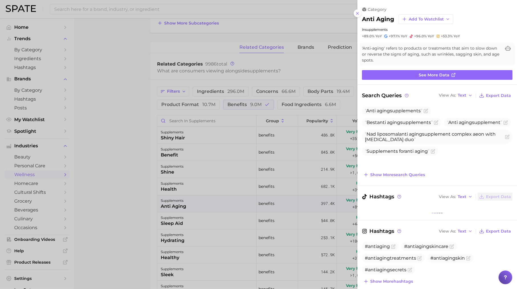
scroll to position [16, 0]
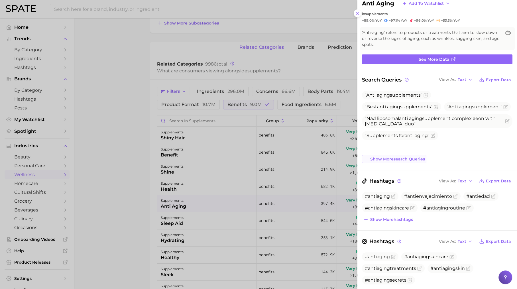
click at [415, 157] on span "Show more search queries" at bounding box center [397, 159] width 55 height 5
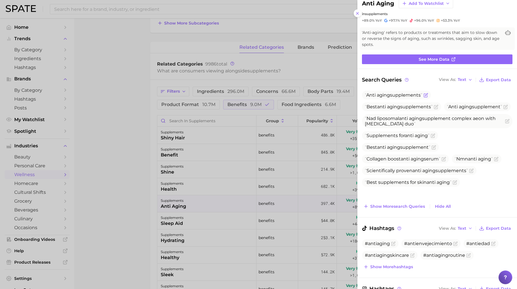
scroll to position [0, 0]
drag, startPoint x: 388, startPoint y: 97, endPoint x: 411, endPoint y: 97, distance: 23.3
click at [411, 97] on span "Anti aging supplements" at bounding box center [396, 95] width 69 height 9
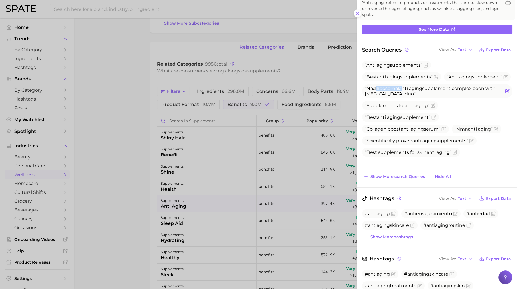
drag, startPoint x: 376, startPoint y: 99, endPoint x: 403, endPoint y: 99, distance: 27.9
click at [403, 97] on span "Nad liposomal anti aging supplement complex aeon with [MEDICAL_DATA] duo" at bounding box center [429, 91] width 131 height 11
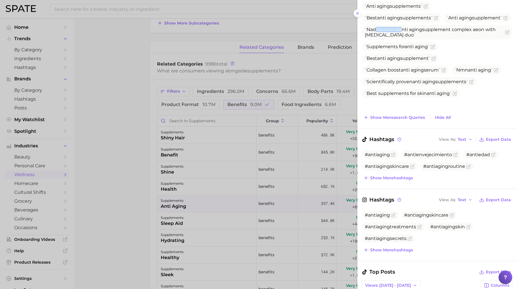
scroll to position [107, 0]
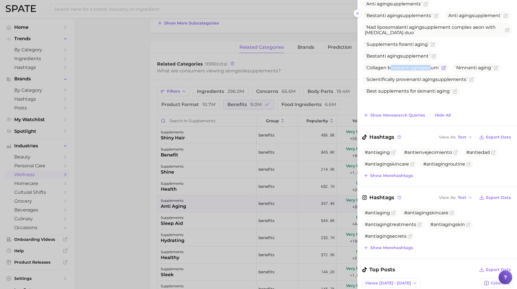
drag, startPoint x: 392, startPoint y: 79, endPoint x: 431, endPoint y: 79, distance: 39.9
click at [432, 70] on span "Collagen boost anti aging serum" at bounding box center [401, 67] width 75 height 5
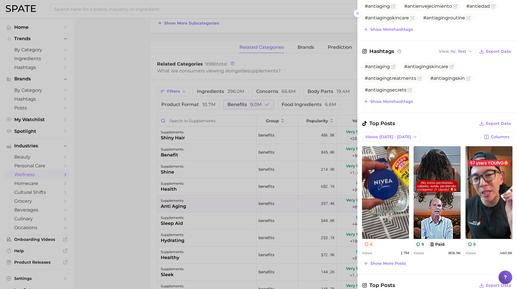
scroll to position [261, 0]
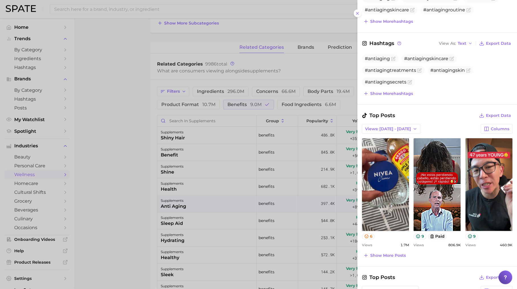
click at [184, 222] on div at bounding box center [258, 144] width 517 height 289
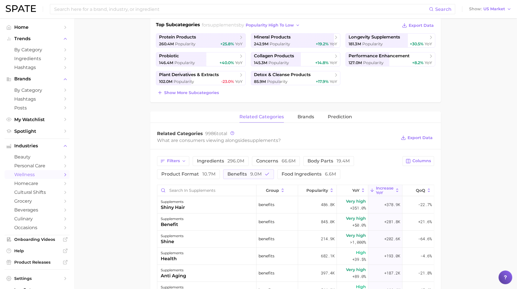
scroll to position [0, 0]
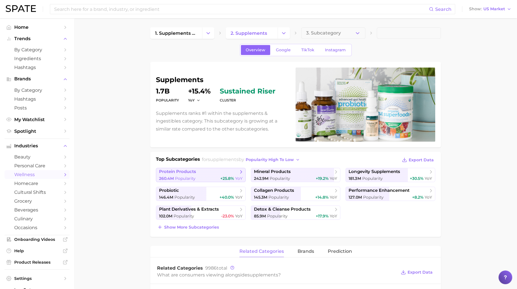
click at [218, 173] on span "protein products" at bounding box center [198, 172] width 79 height 6
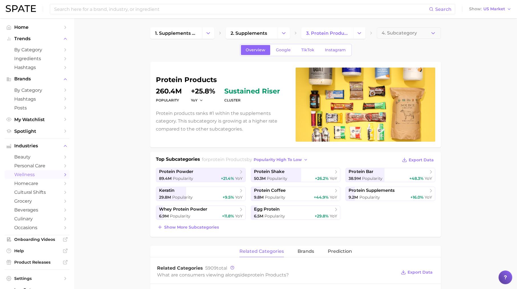
click at [277, 55] on div "Overview Google TikTok Instagram" at bounding box center [295, 50] width 112 height 12
click at [281, 53] on link "Google" at bounding box center [283, 50] width 24 height 10
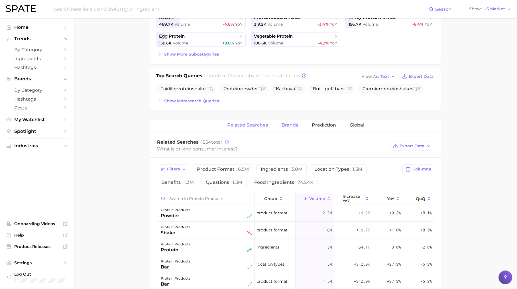
scroll to position [174, 0]
click at [179, 183] on button "benefits 1.3m" at bounding box center [177, 182] width 41 height 10
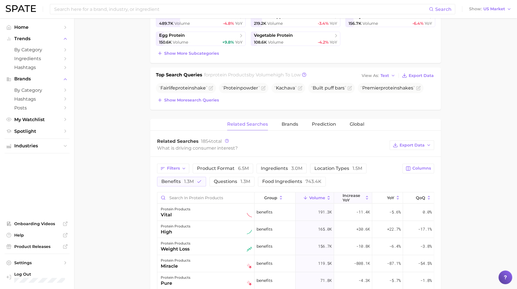
click at [352, 194] on span "increase YoY" at bounding box center [352, 197] width 21 height 9
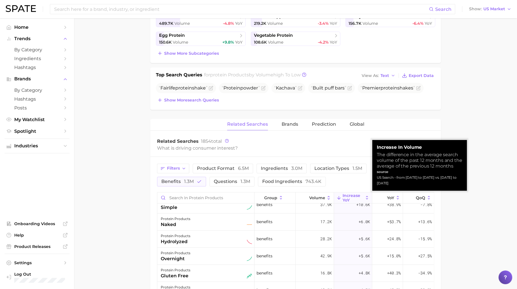
scroll to position [38, 0]
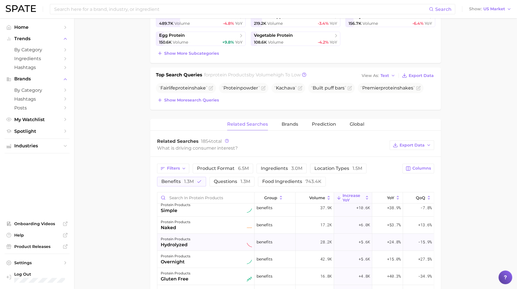
click at [192, 248] on div "protein products hydrolyzed" at bounding box center [205, 241] width 97 height 17
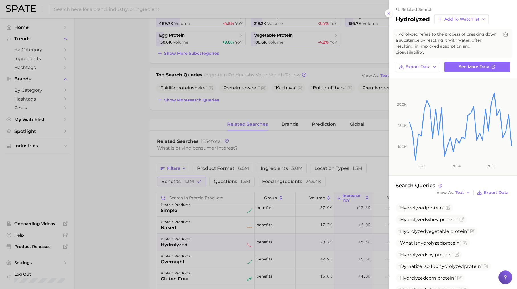
click at [192, 248] on div at bounding box center [258, 144] width 517 height 289
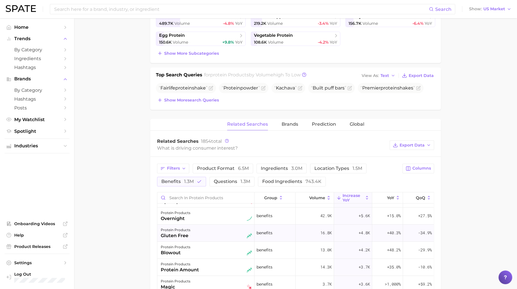
scroll to position [0, 0]
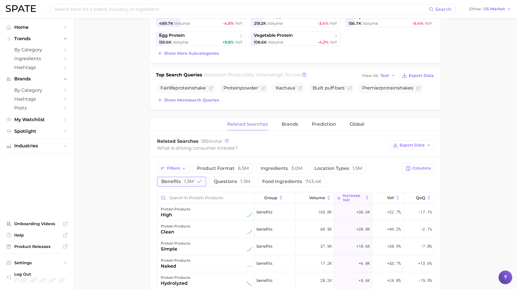
click at [185, 180] on span "1.3m" at bounding box center [189, 181] width 10 height 5
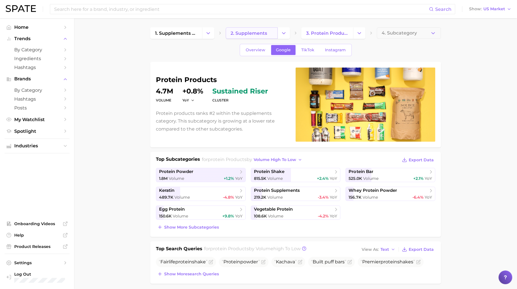
click at [249, 34] on span "2. supplements" at bounding box center [248, 32] width 36 height 5
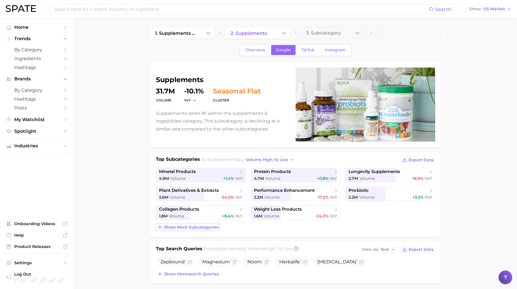
click at [202, 227] on span "Show more subcategories" at bounding box center [191, 227] width 55 height 5
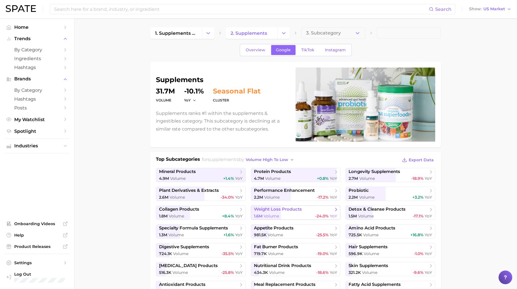
click at [257, 212] on link "weight loss products 1.6m Volume -24.0% YoY" at bounding box center [296, 212] width 90 height 14
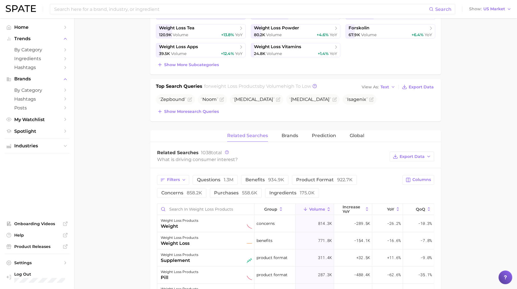
scroll to position [184, 0]
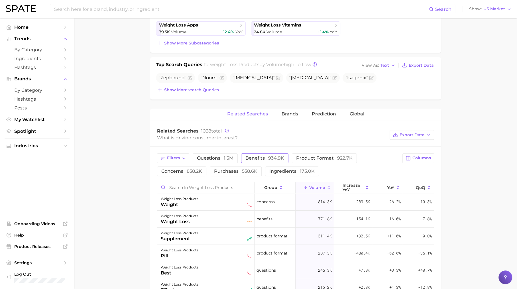
click at [255, 158] on span "benefits 934.9k" at bounding box center [264, 157] width 39 height 5
click at [352, 185] on span "increase YoY" at bounding box center [352, 187] width 21 height 9
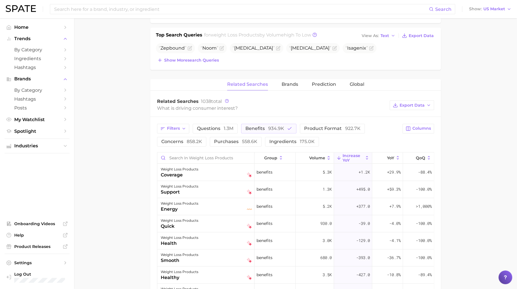
scroll to position [220, 0]
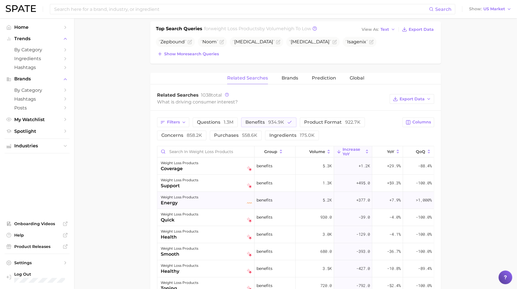
click at [193, 205] on div "weight loss products energy" at bounding box center [205, 200] width 97 height 17
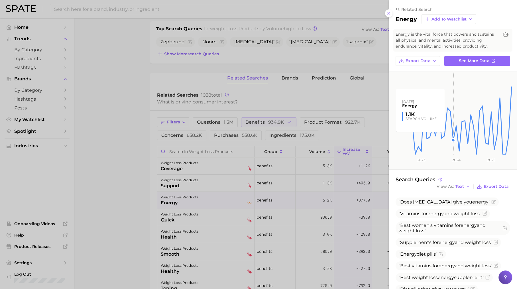
scroll to position [49, 0]
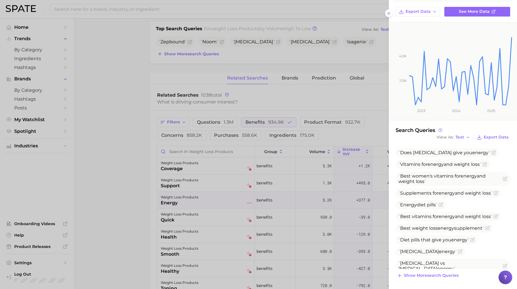
click at [138, 66] on div at bounding box center [258, 144] width 517 height 289
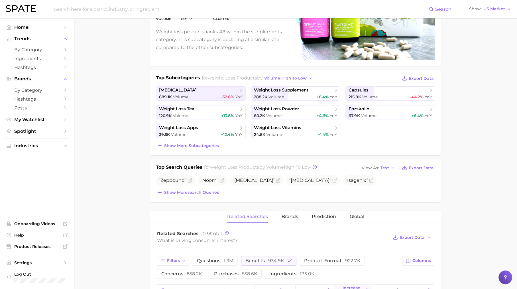
scroll to position [0, 0]
